Goal: Information Seeking & Learning: Compare options

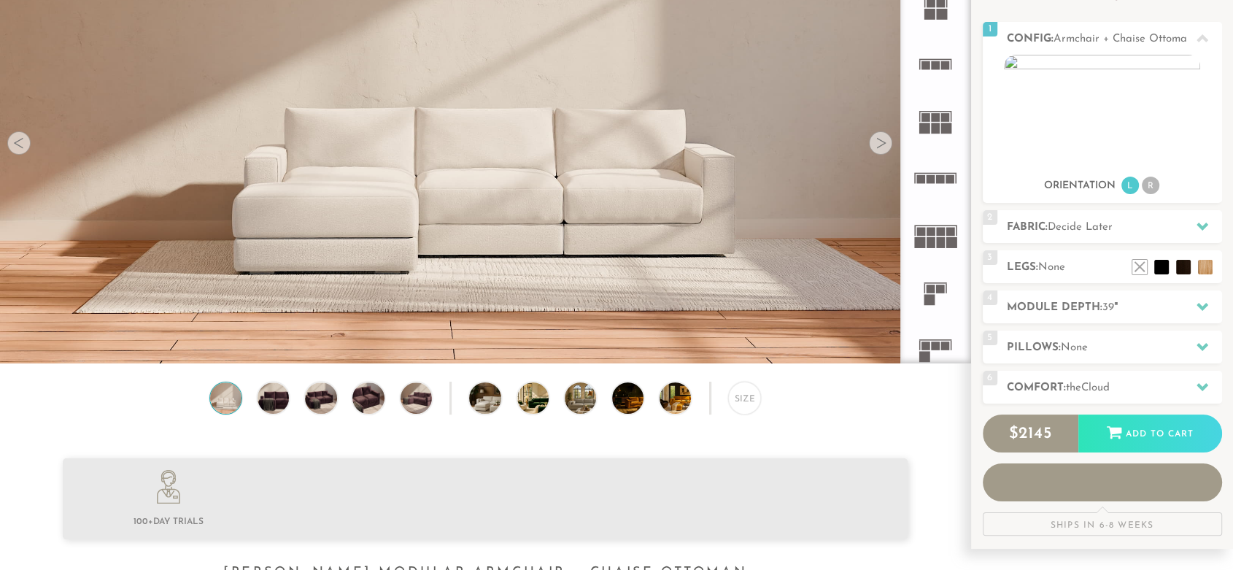
scroll to position [170, 0]
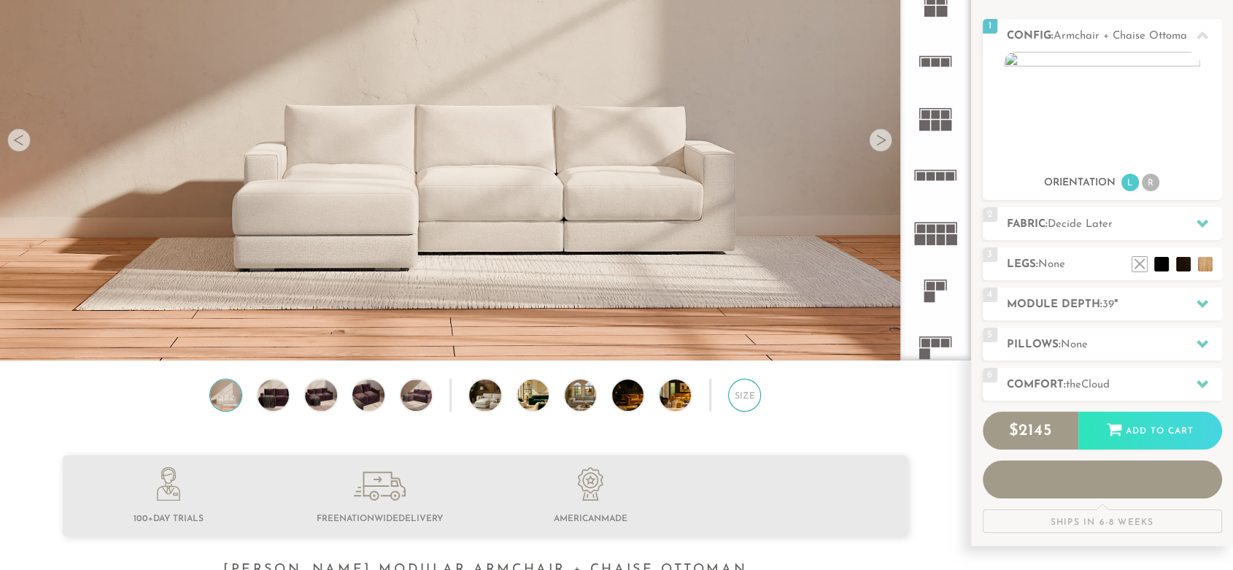
click at [740, 403] on div "Size" at bounding box center [744, 395] width 33 height 33
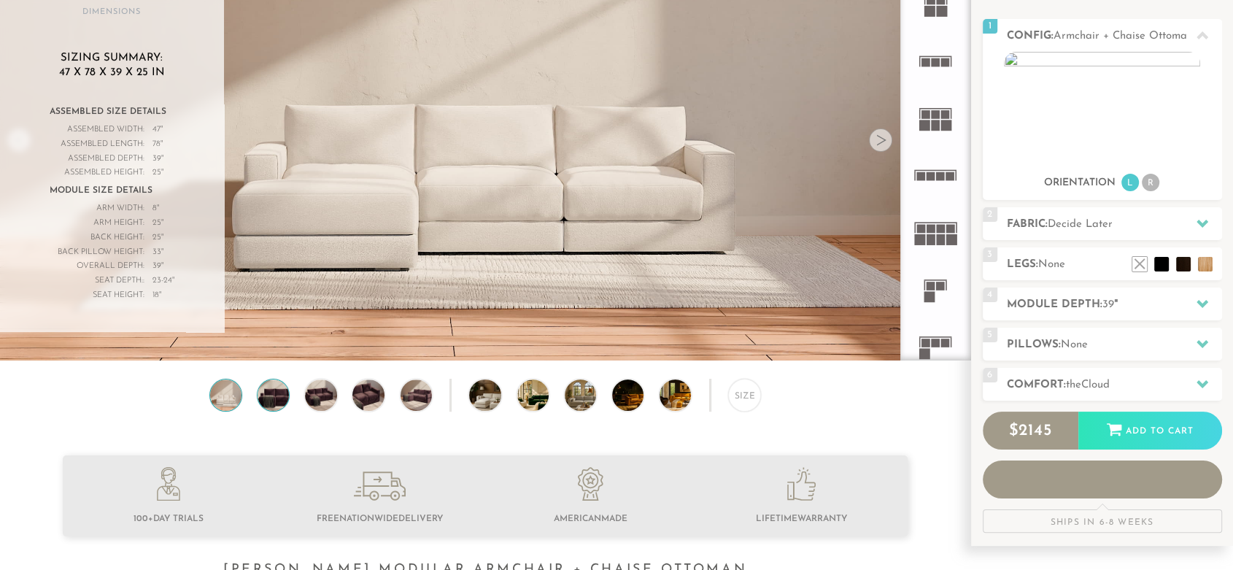
click at [271, 399] on img at bounding box center [274, 394] width 38 height 31
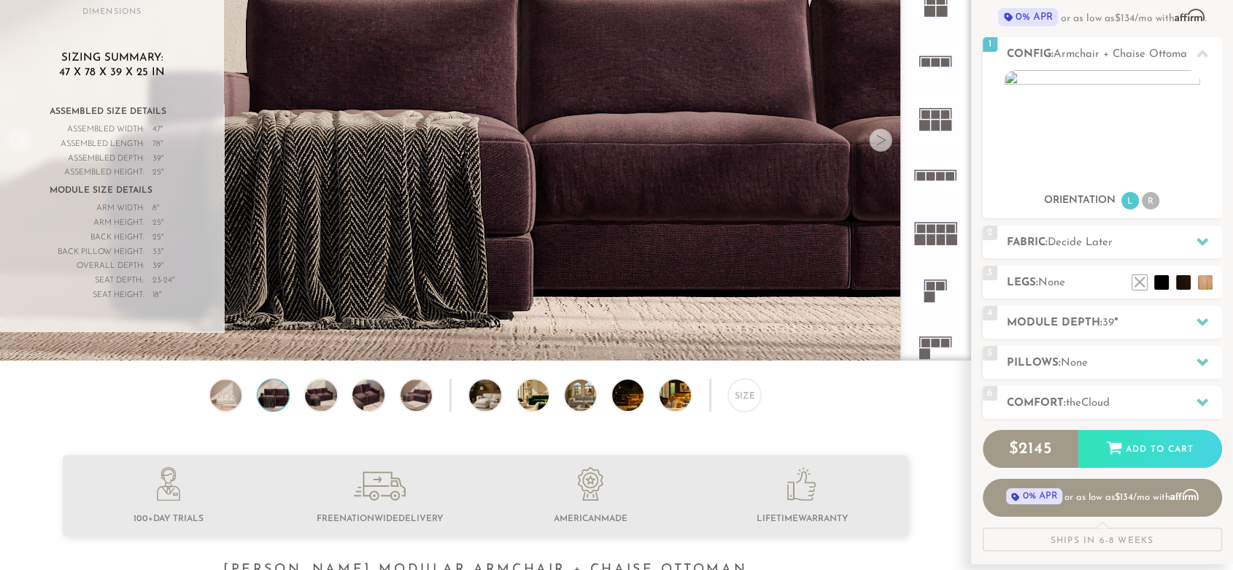
click at [116, 259] on div "Overall Depth:" at bounding box center [97, 266] width 95 height 15
click at [110, 152] on div "Assembled Depth:" at bounding box center [97, 159] width 95 height 15
click at [263, 397] on img at bounding box center [274, 394] width 38 height 31
click at [228, 393] on img at bounding box center [226, 394] width 38 height 31
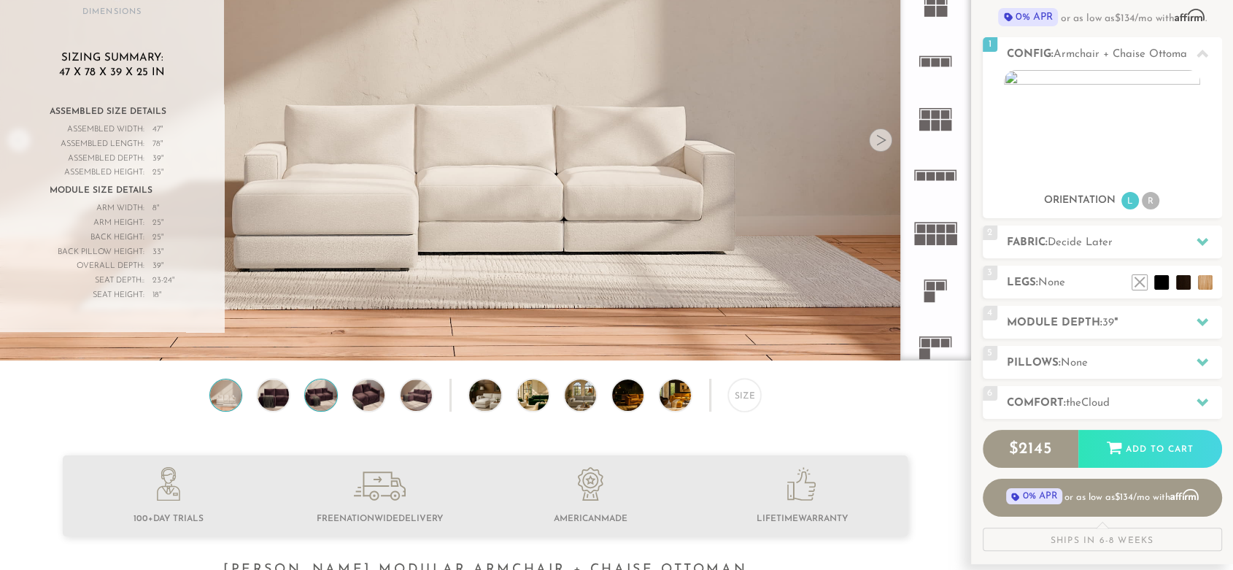
click at [317, 400] on img at bounding box center [321, 394] width 38 height 31
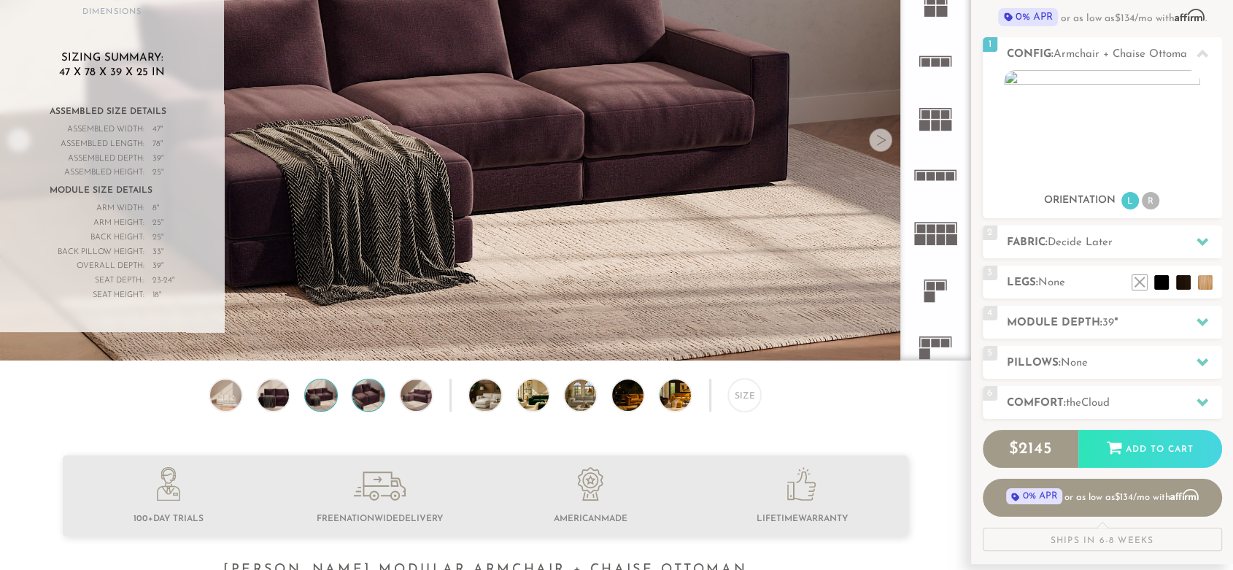
click at [368, 399] on img at bounding box center [368, 394] width 38 height 31
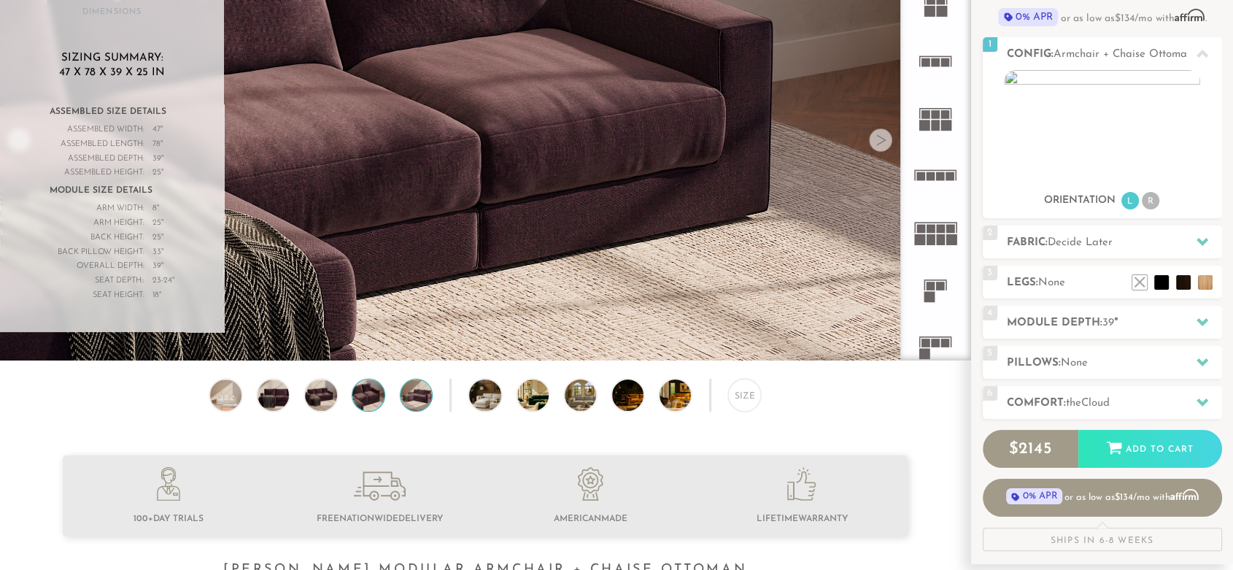
click at [414, 401] on img at bounding box center [416, 394] width 38 height 31
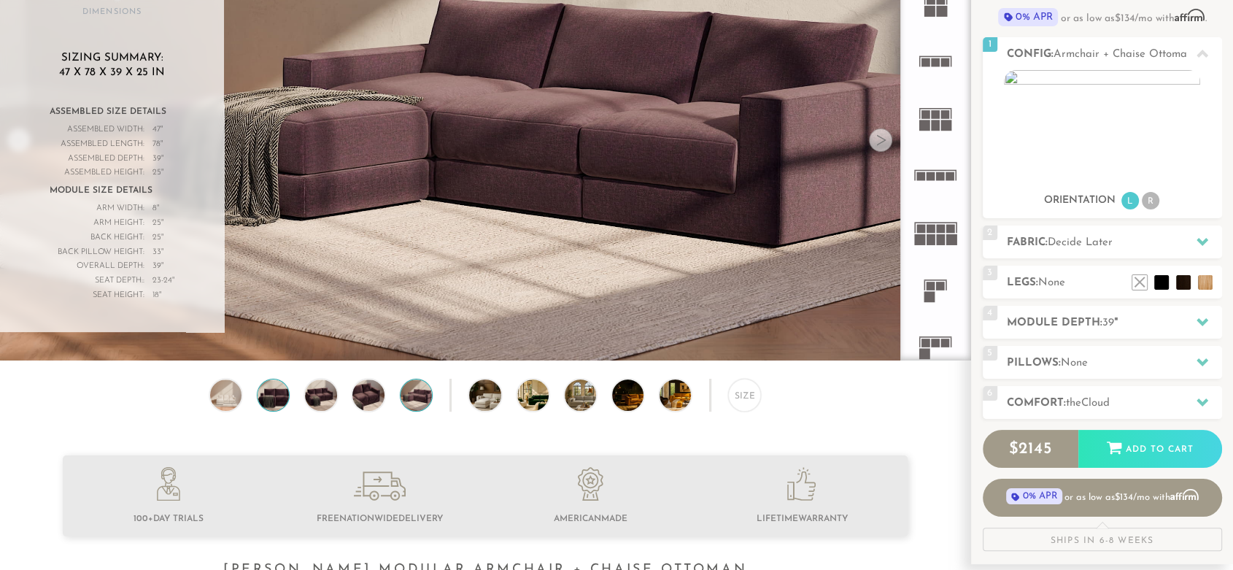
click at [264, 398] on img at bounding box center [274, 394] width 38 height 31
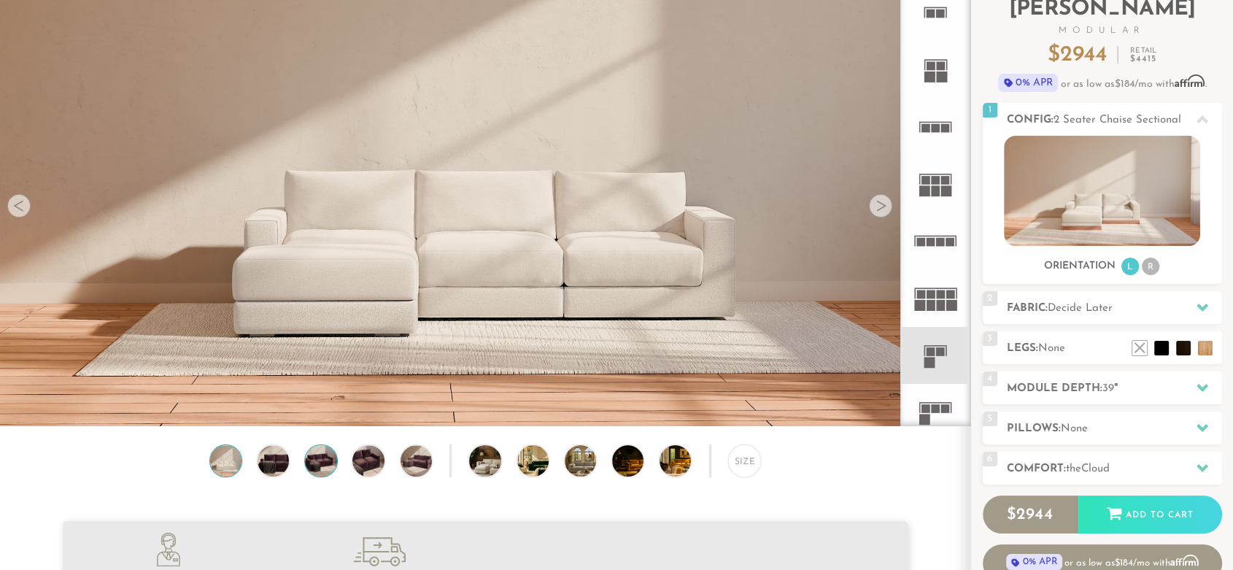
click at [317, 473] on img at bounding box center [321, 460] width 38 height 31
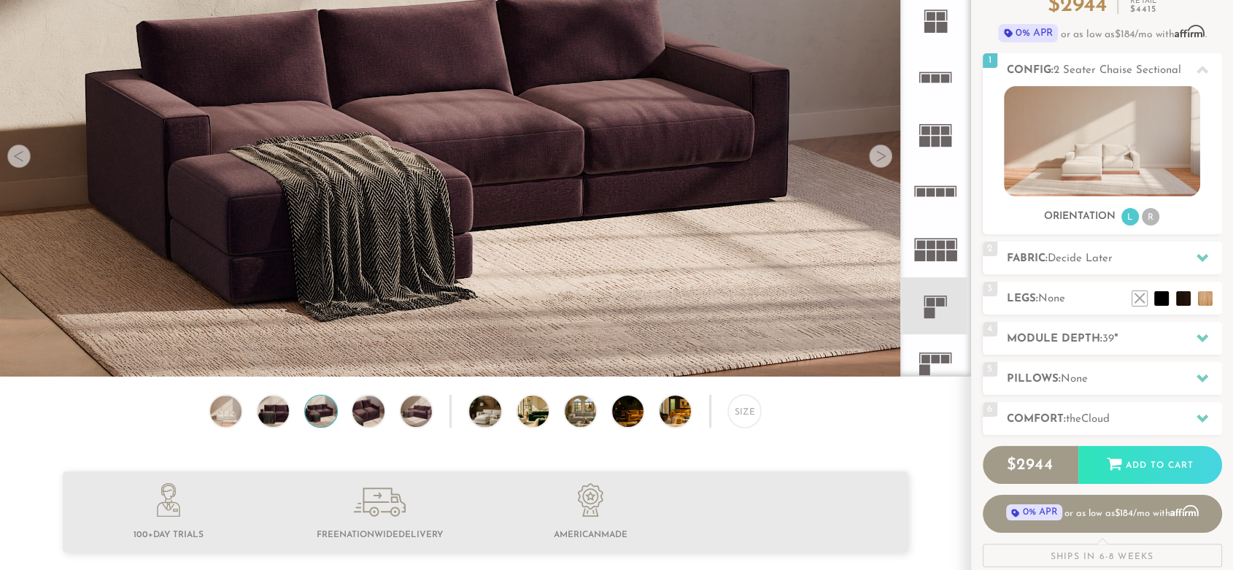
scroll to position [157, 0]
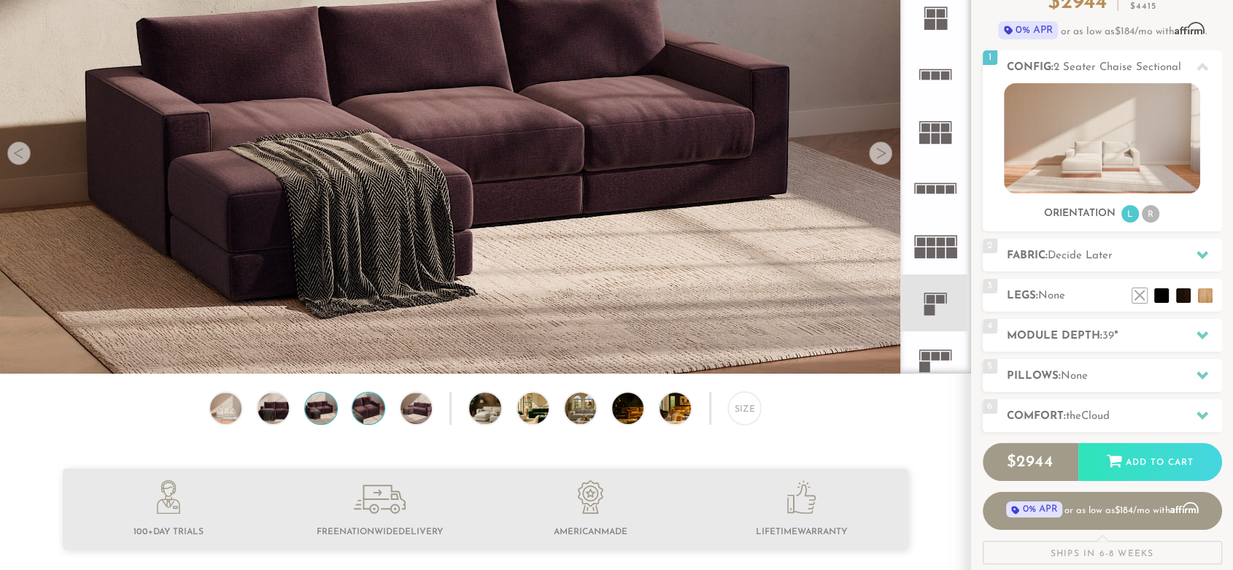
click at [373, 408] on img at bounding box center [368, 407] width 38 height 31
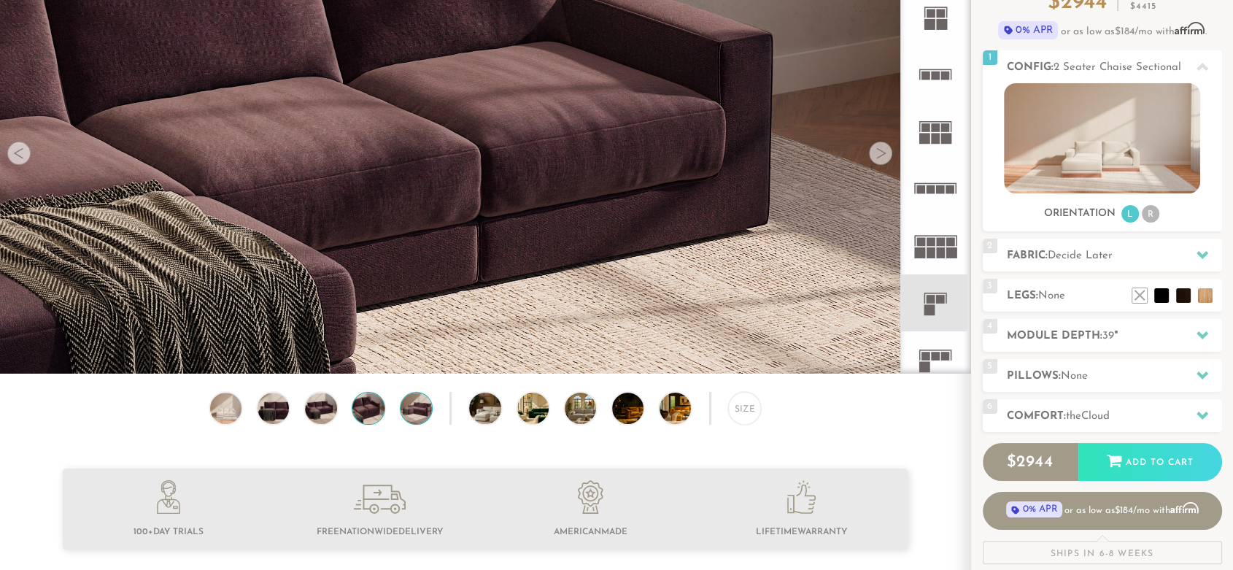
click at [422, 416] on img at bounding box center [416, 407] width 38 height 31
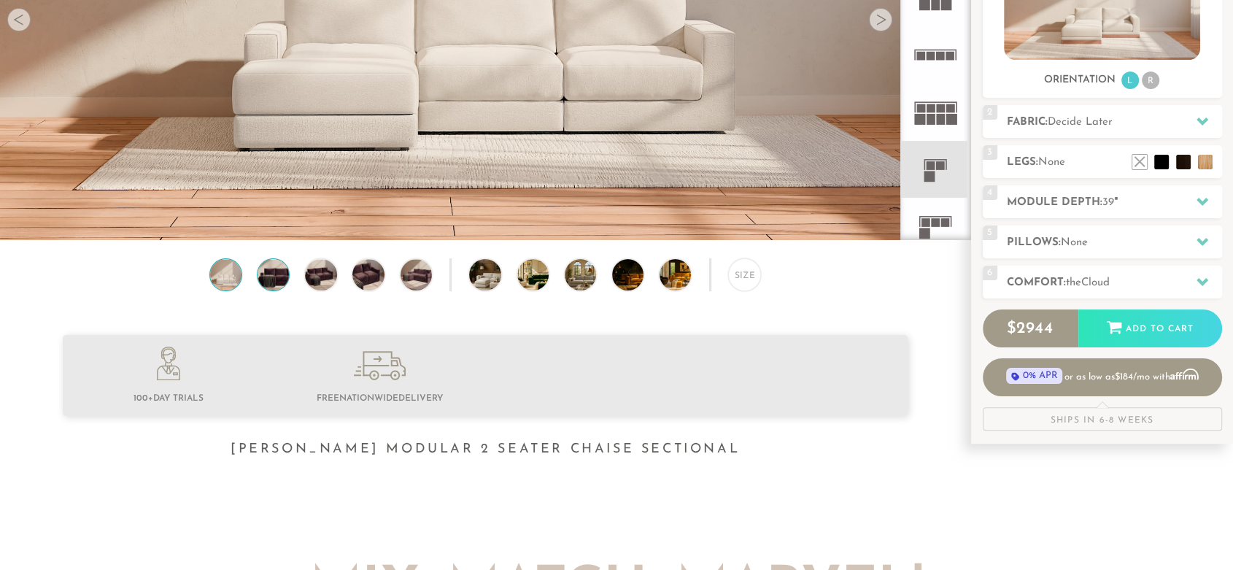
click at [286, 290] on img at bounding box center [274, 274] width 38 height 31
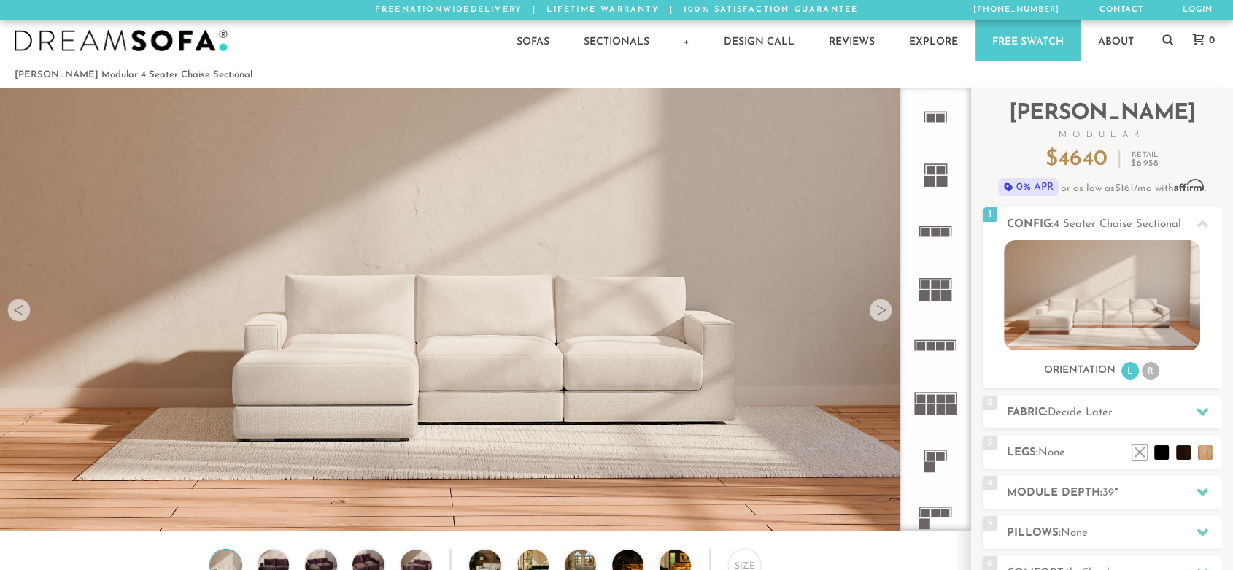
scroll to position [16561, 1220]
click at [1063, 268] on img at bounding box center [1102, 295] width 196 height 110
click at [879, 310] on div at bounding box center [880, 309] width 23 height 23
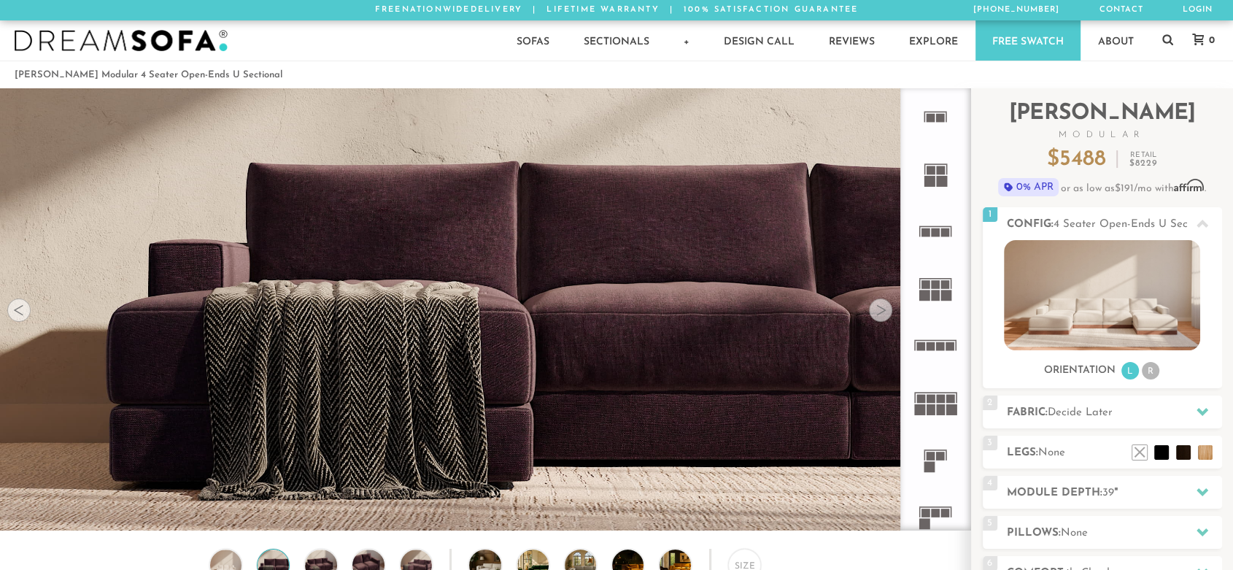
click at [879, 310] on div at bounding box center [880, 309] width 23 height 23
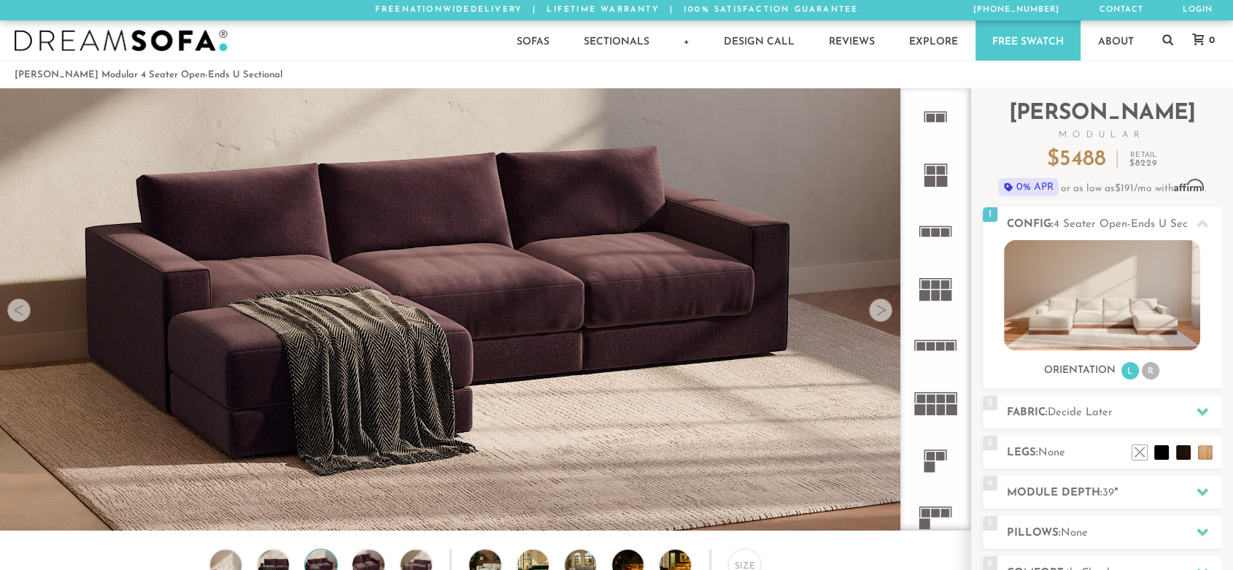
click at [879, 310] on div at bounding box center [880, 309] width 23 height 23
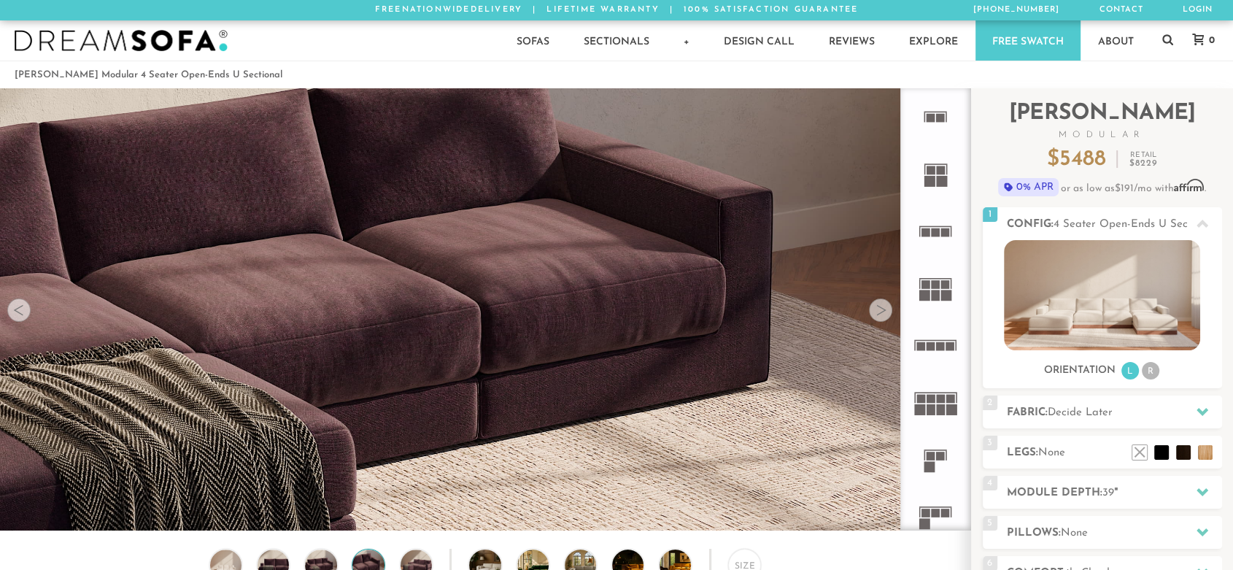
click at [879, 310] on div at bounding box center [880, 309] width 23 height 23
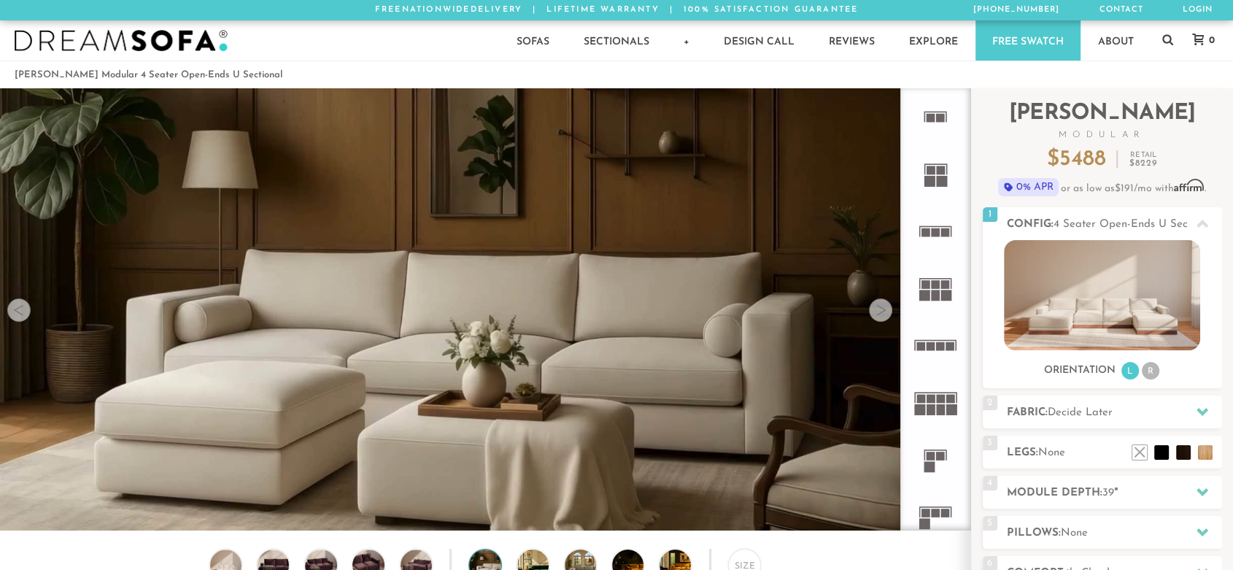
click at [879, 310] on div at bounding box center [880, 309] width 23 height 23
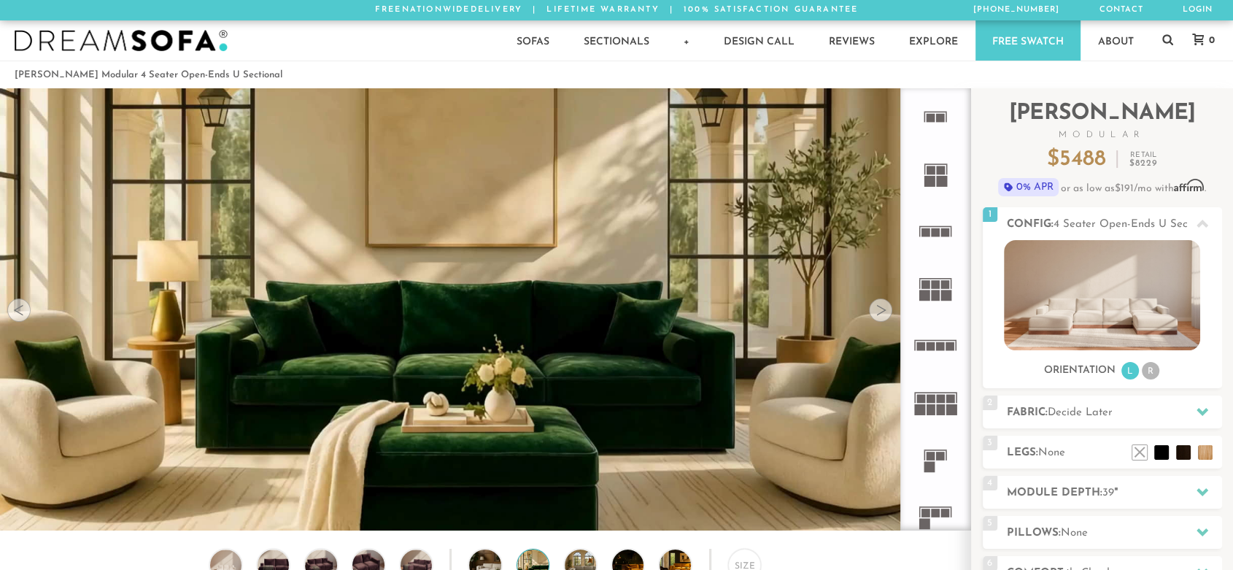
click at [879, 310] on div at bounding box center [880, 309] width 23 height 23
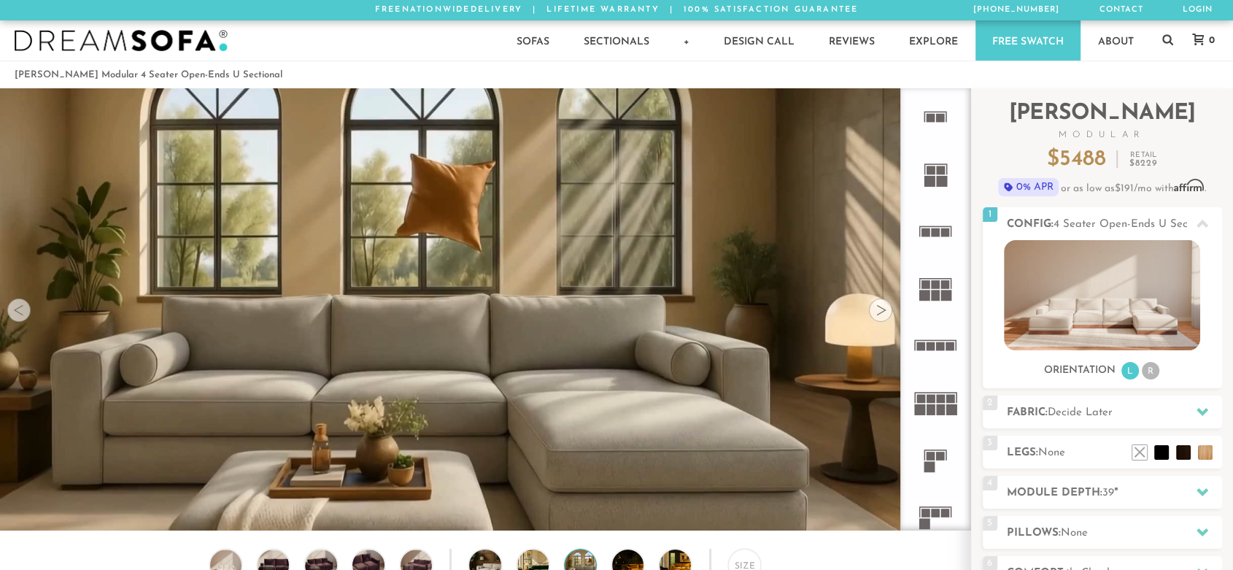
click at [879, 310] on div at bounding box center [880, 309] width 23 height 23
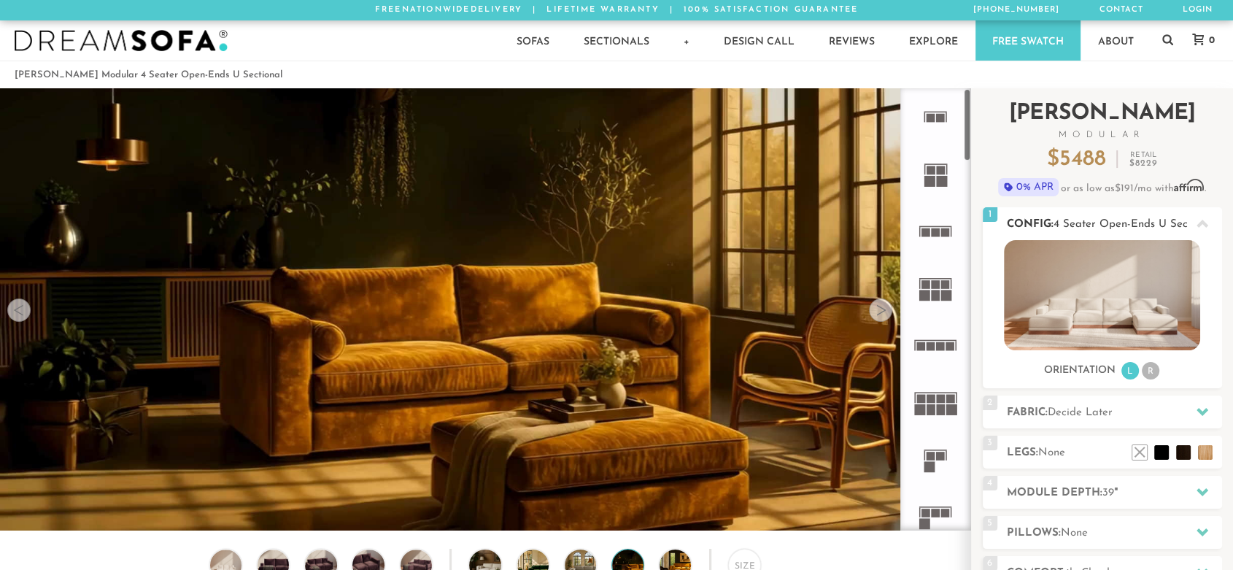
click at [1004, 292] on img at bounding box center [1102, 295] width 196 height 110
click at [1039, 295] on img at bounding box center [1102, 295] width 196 height 110
